Goal: Information Seeking & Learning: Check status

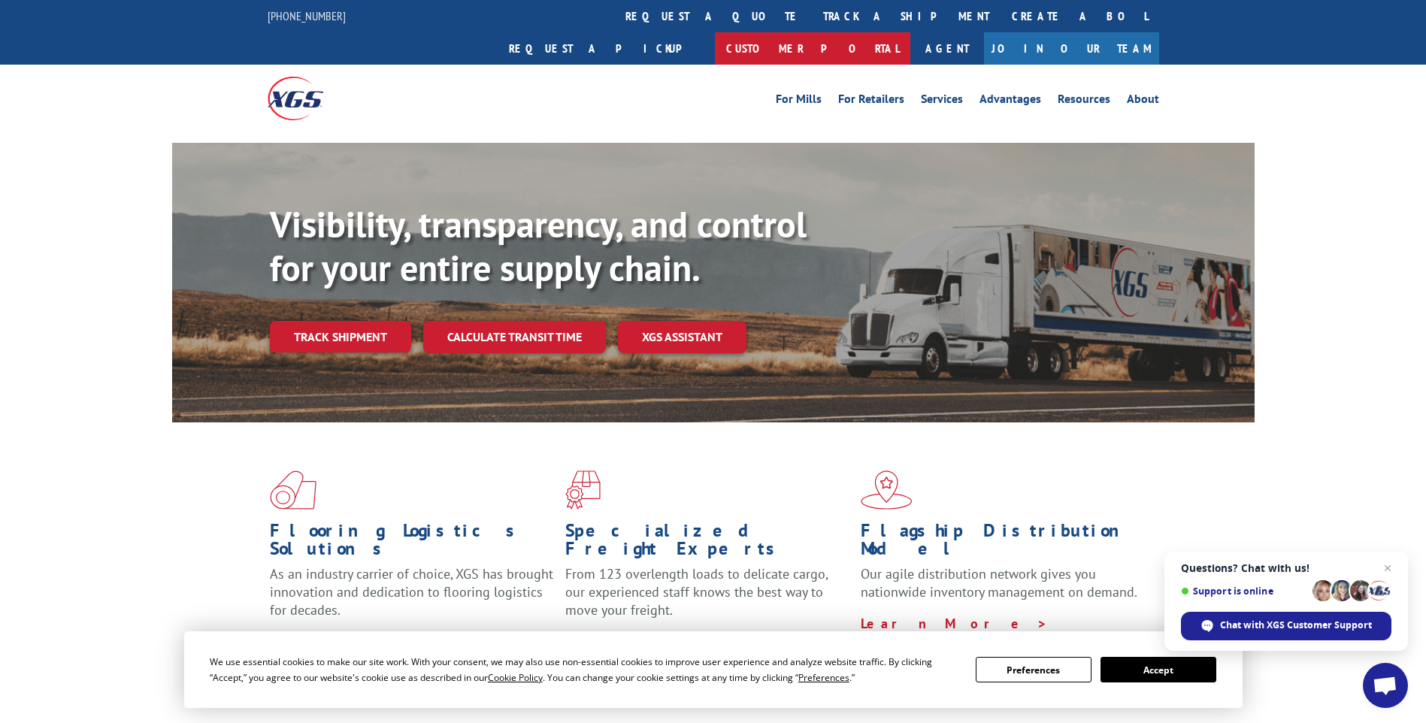
click at [910, 32] on link "Customer Portal" at bounding box center [812, 48] width 195 height 32
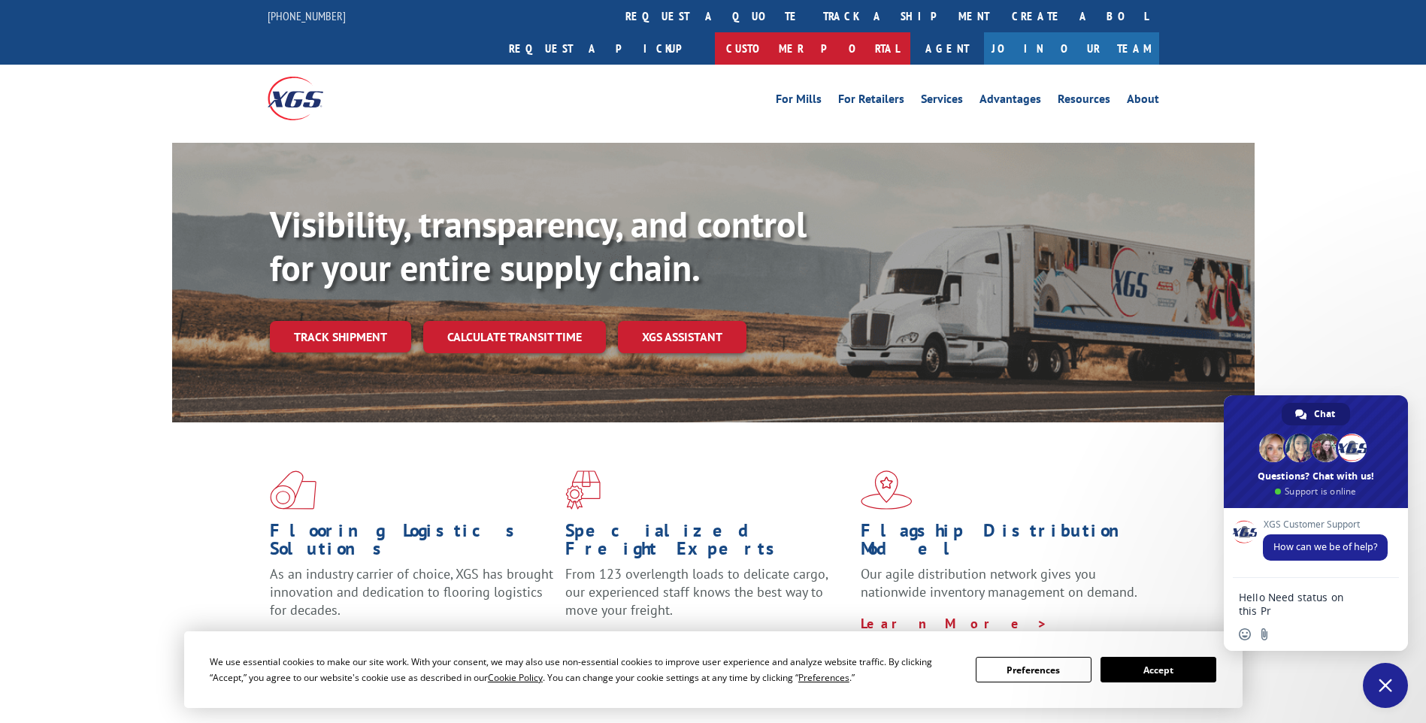
type textarea "Hello Need status on this Pro # 526752614"
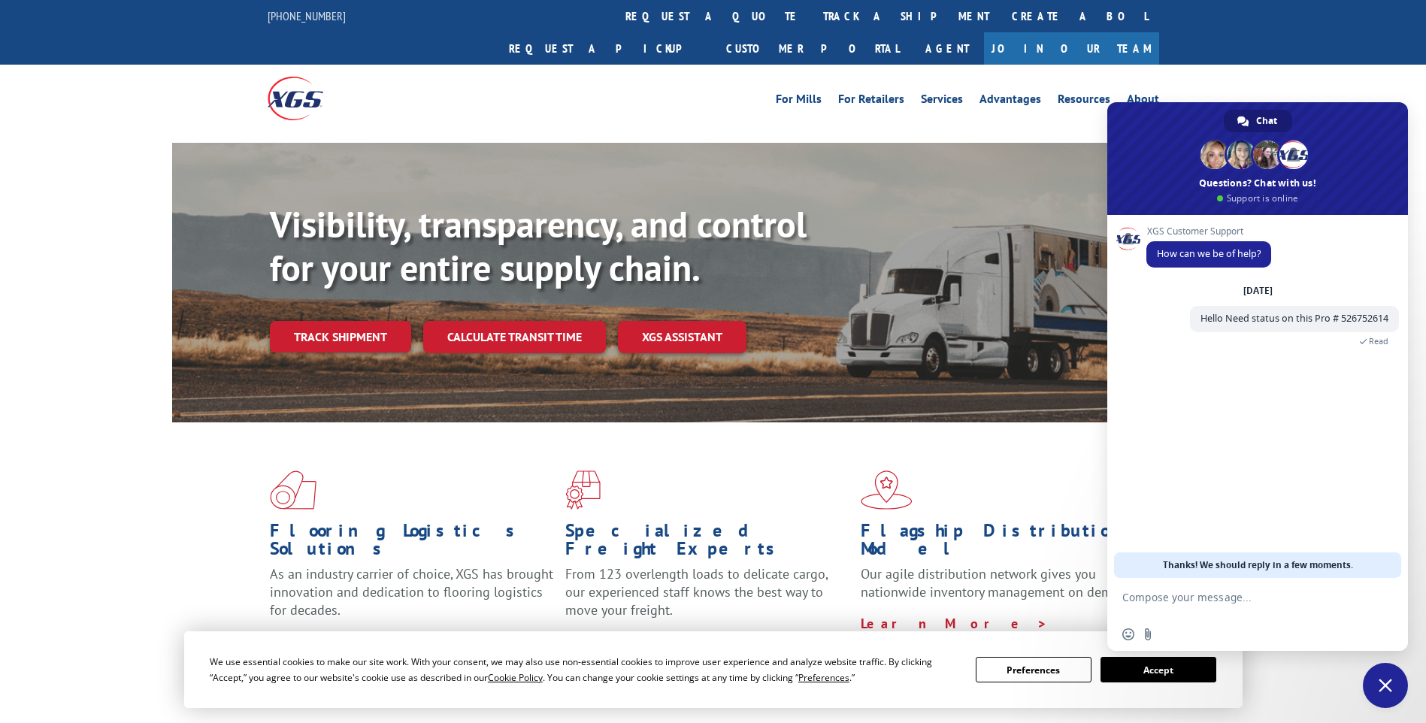
click at [812, 15] on link "track a shipment" at bounding box center [906, 16] width 189 height 32
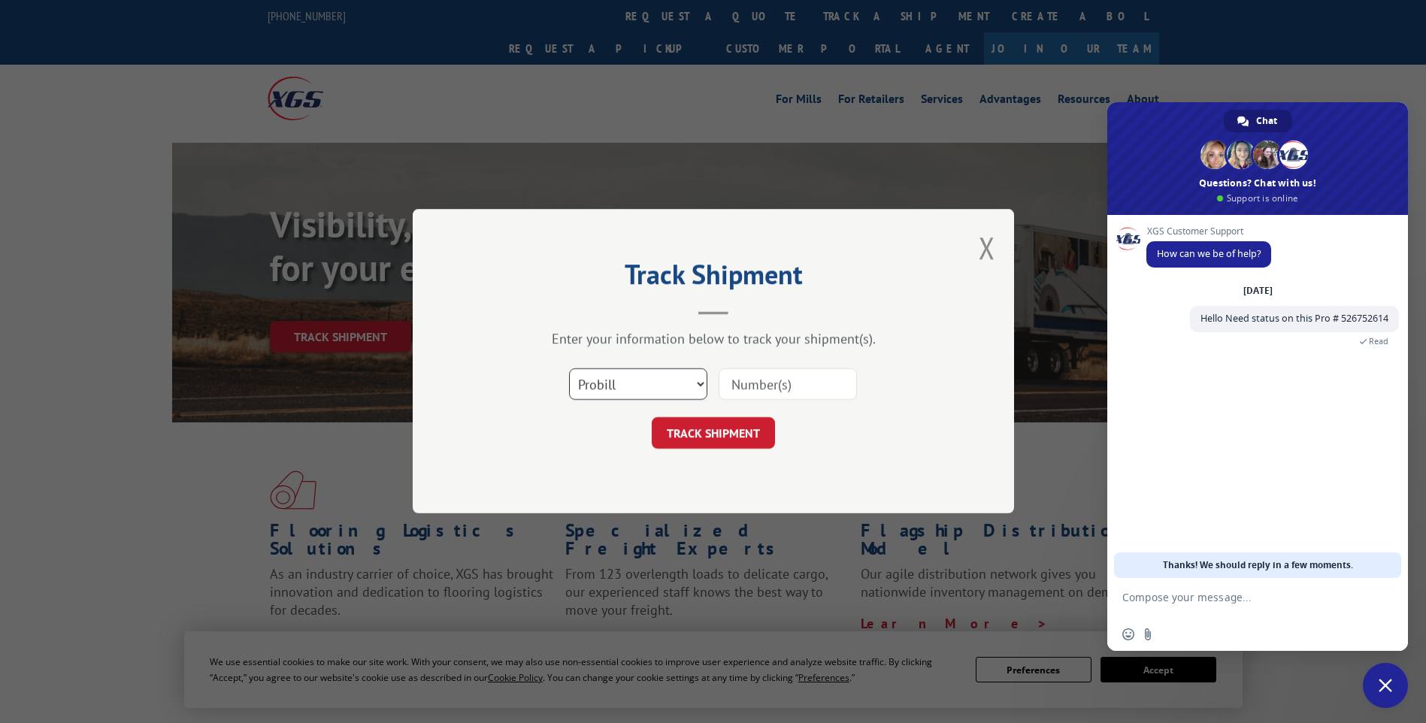
click at [606, 382] on select "Select category... Probill BOL PO" at bounding box center [638, 385] width 138 height 32
click at [569, 369] on select "Select category... Probill BOL PO" at bounding box center [638, 385] width 138 height 32
click at [791, 387] on input at bounding box center [788, 385] width 138 height 32
paste input "526752614"
type input "526752614"
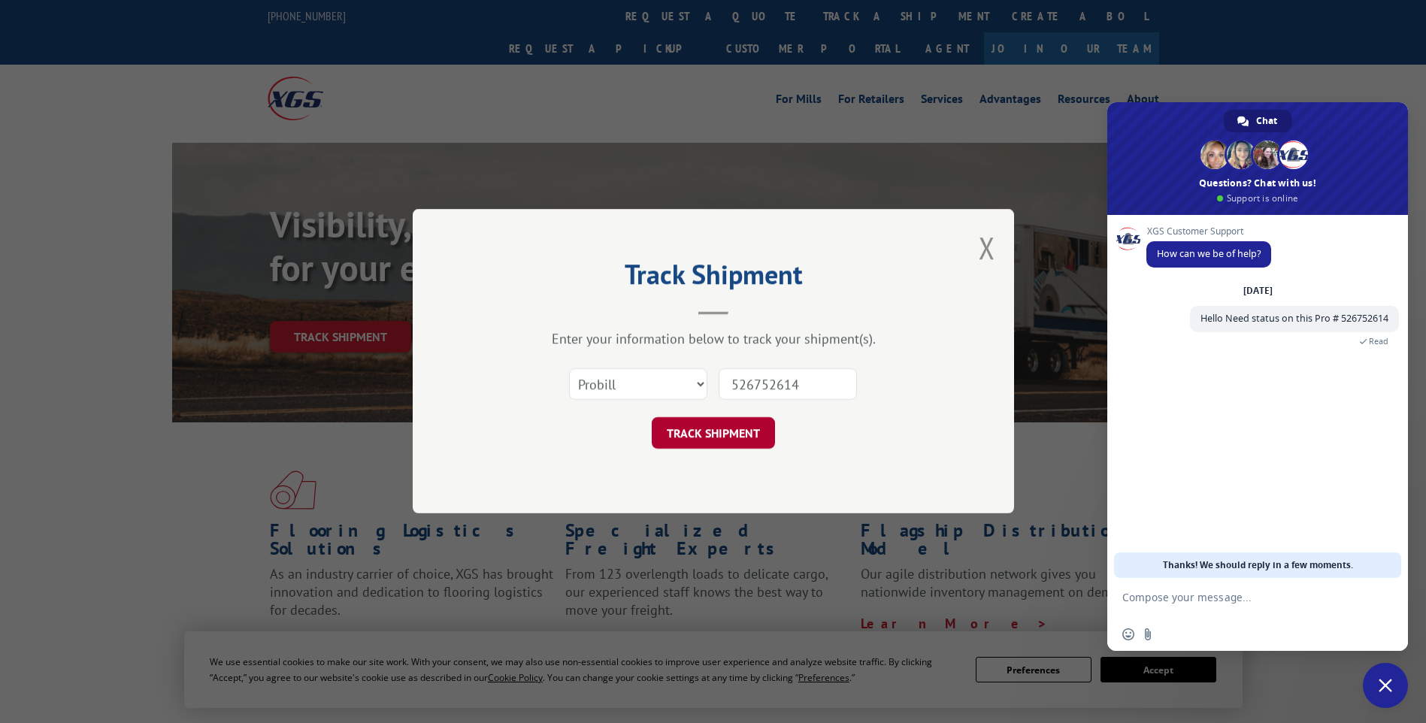
click at [683, 423] on button "TRACK SHIPMENT" at bounding box center [713, 434] width 123 height 32
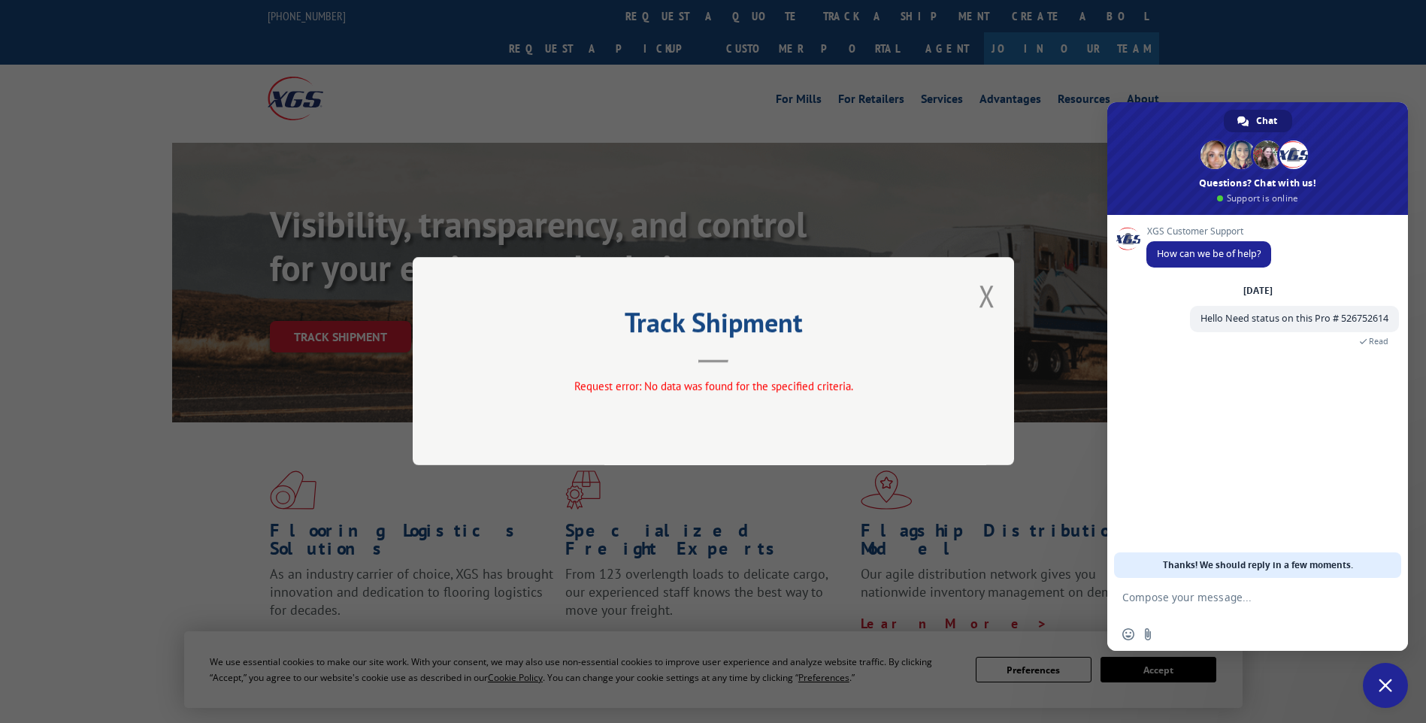
click at [988, 289] on button "Close modal" at bounding box center [987, 296] width 17 height 40
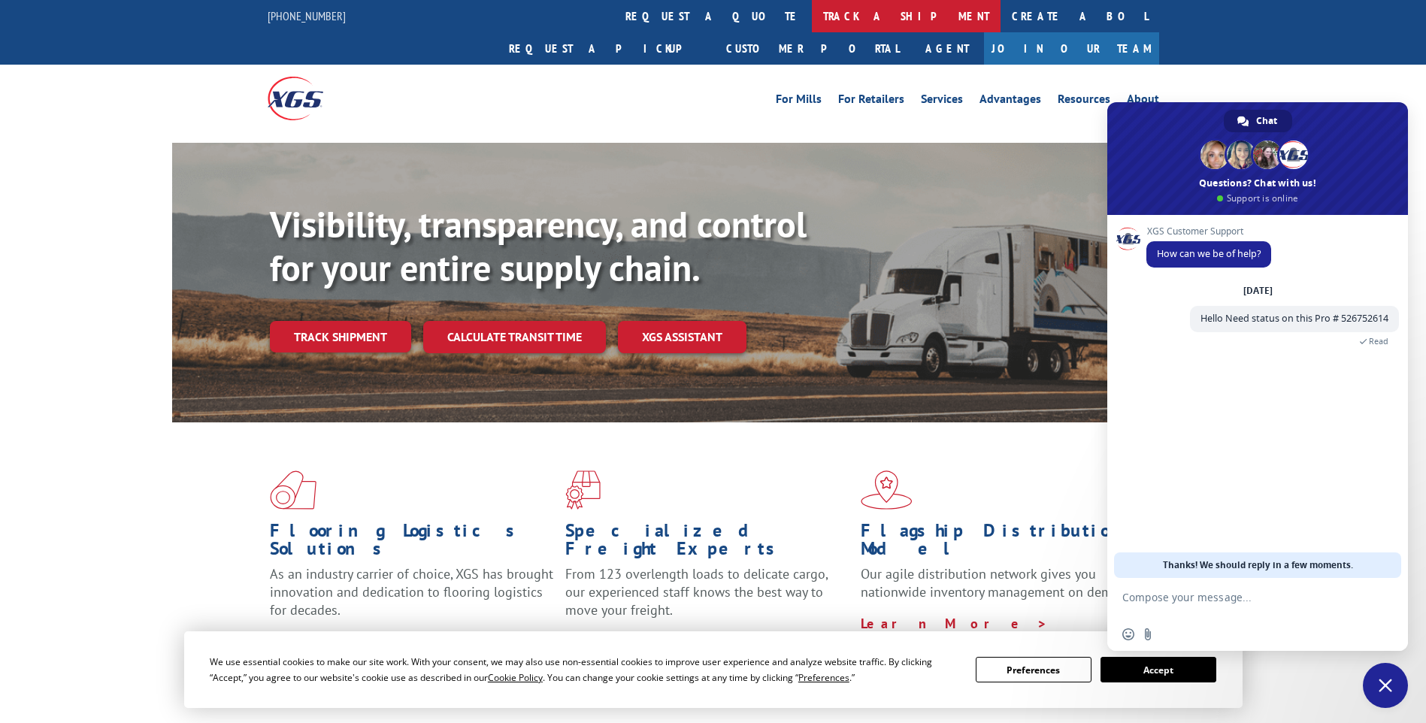
click at [812, 14] on link "track a shipment" at bounding box center [906, 16] width 189 height 32
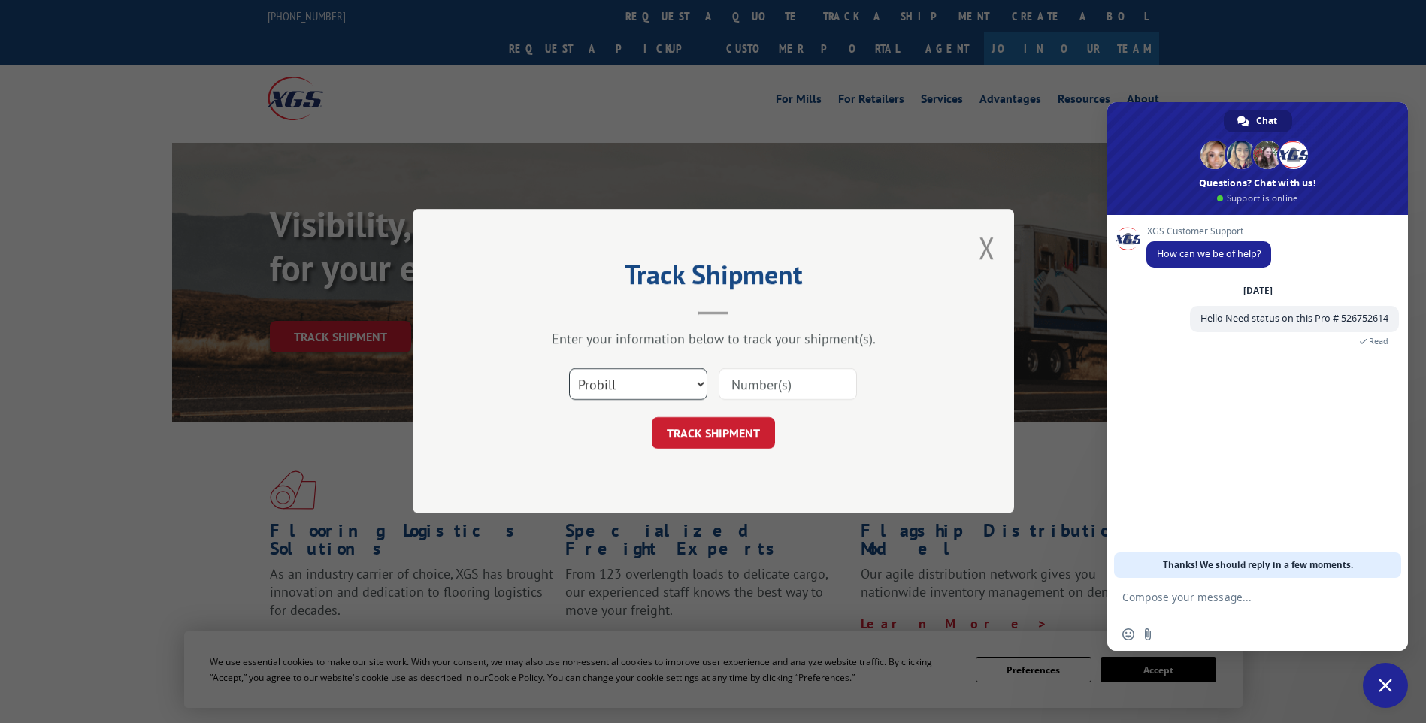
click at [700, 382] on select "Select category... Probill BOL PO" at bounding box center [638, 385] width 138 height 32
select select "bol"
click at [569, 369] on select "Select category... Probill BOL PO" at bounding box center [638, 385] width 138 height 32
click at [815, 392] on input at bounding box center [788, 385] width 138 height 32
paste input "526752614"
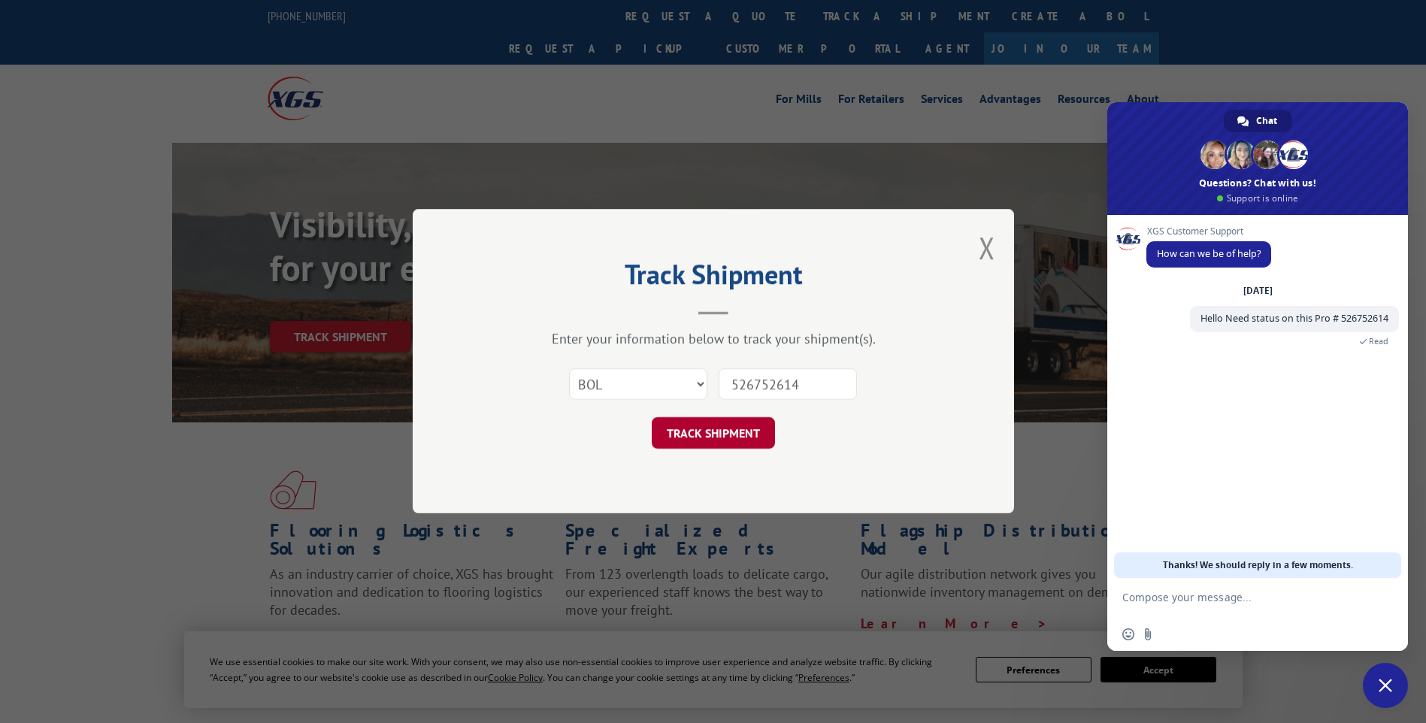
type input "526752614"
click at [694, 434] on button "TRACK SHIPMENT" at bounding box center [713, 434] width 123 height 32
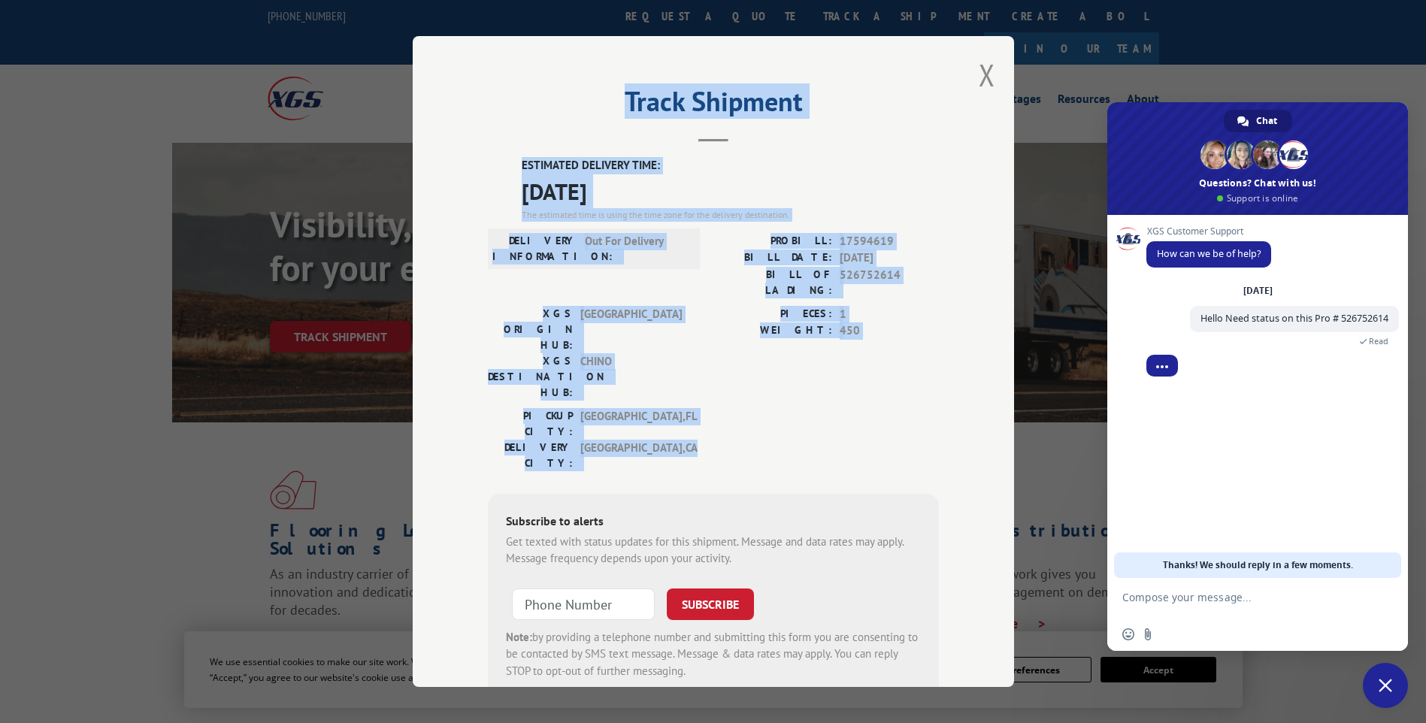
drag, startPoint x: 635, startPoint y: 371, endPoint x: 541, endPoint y: 103, distance: 283.6
click at [541, 103] on div "Track Shipment ESTIMATED DELIVERY TIME: [DATE] The estimated time is using the …" at bounding box center [713, 361] width 601 height 651
copy div "Track Shipment ESTIMATED DELIVERY TIME: [DATE] The estimated time is using the …"
